Goal: Transaction & Acquisition: Purchase product/service

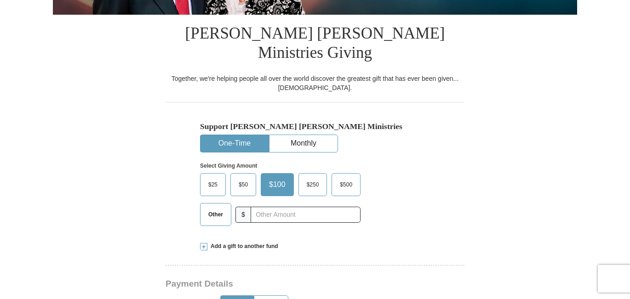
scroll to position [281, 0]
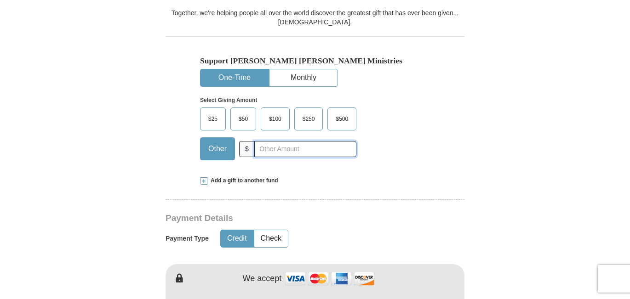
click at [279, 141] on input "text" at bounding box center [305, 149] width 102 height 16
type input "200"
click at [229, 230] on button "Credit" at bounding box center [237, 238] width 33 height 17
click at [239, 69] on button "One-Time" at bounding box center [235, 77] width 68 height 17
click at [218, 142] on span "Other" at bounding box center [218, 149] width 28 height 14
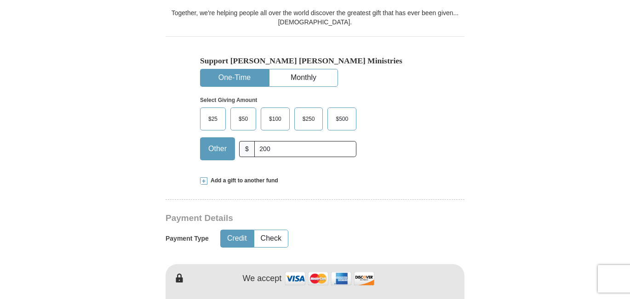
click at [0, 0] on input "Other" at bounding box center [0, 0] width 0 height 0
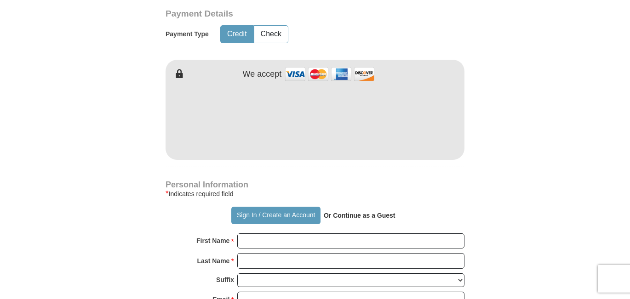
scroll to position [516, 0]
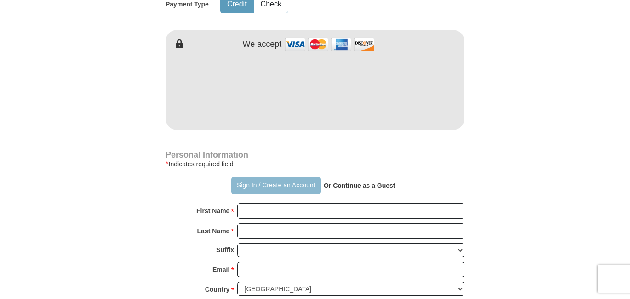
click at [295, 177] on button "Sign In / Create an Account" at bounding box center [275, 185] width 89 height 17
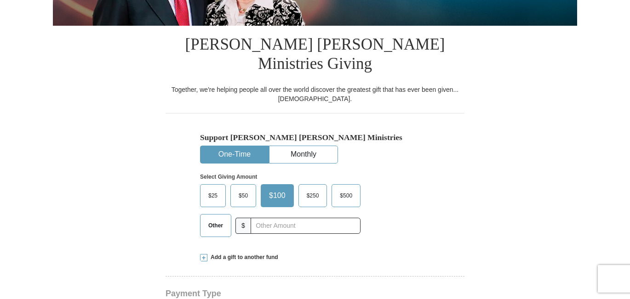
scroll to position [188, 0]
select select "VT"
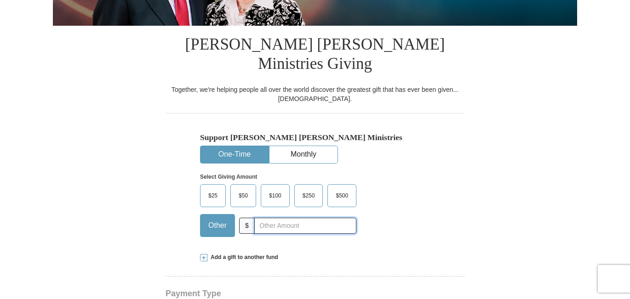
click at [262, 218] on input "text" at bounding box center [305, 226] width 102 height 16
type input "200"
click at [294, 254] on div "Add a gift to another fund" at bounding box center [315, 258] width 230 height 8
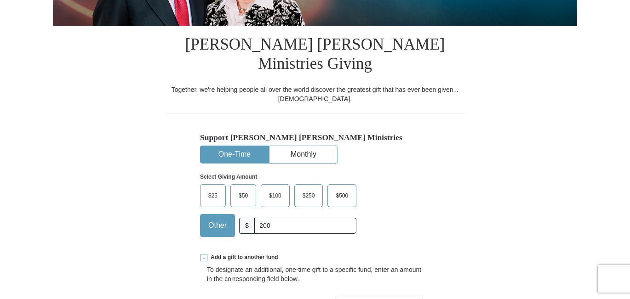
click at [233, 146] on button "One-Time" at bounding box center [235, 154] width 68 height 17
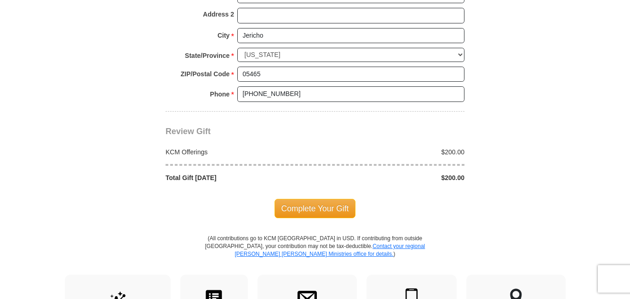
scroll to position [938, 0]
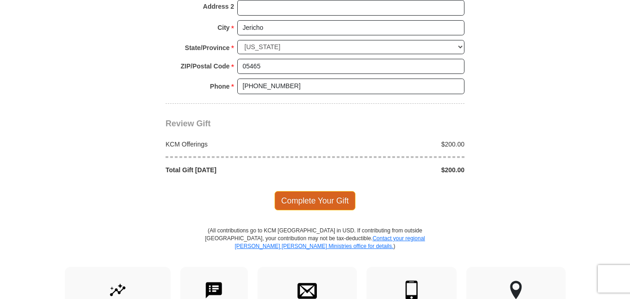
click at [308, 191] on span "Complete Your Gift" at bounding box center [315, 200] width 81 height 19
